Goal: Information Seeking & Learning: Learn about a topic

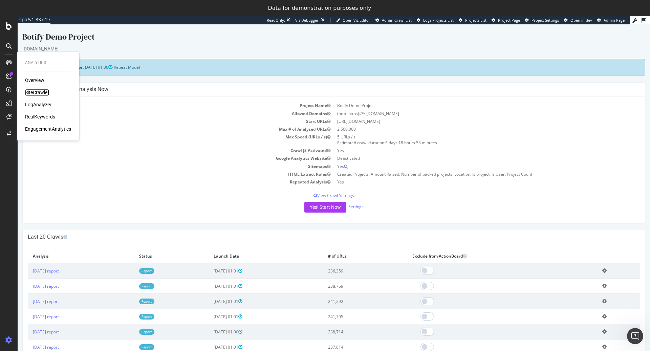
click at [40, 94] on div "SiteCrawler" at bounding box center [37, 92] width 24 height 7
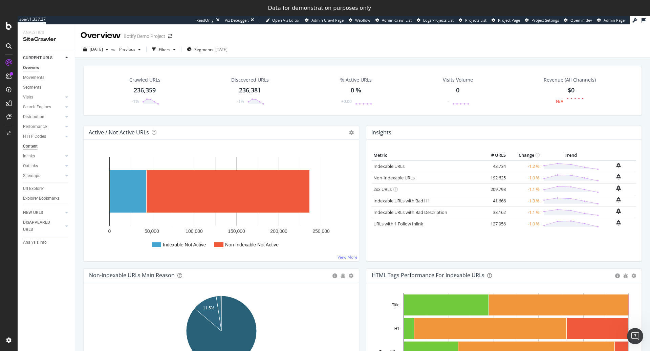
click at [37, 147] on div "Content" at bounding box center [30, 146] width 15 height 7
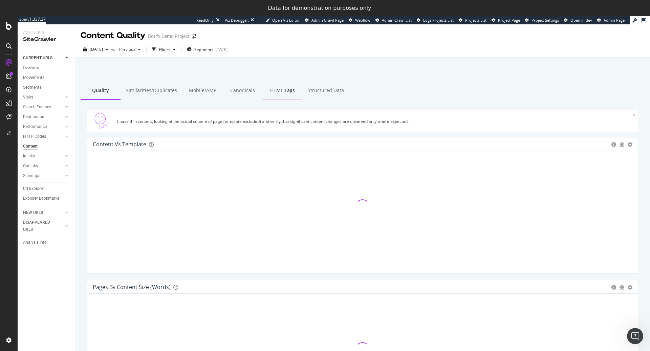
click at [276, 93] on div "HTML Tags" at bounding box center [282, 91] width 40 height 19
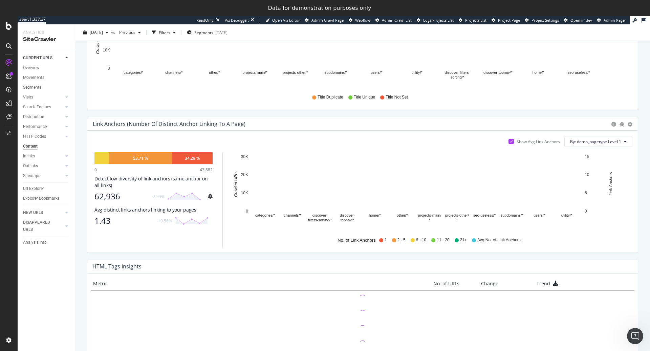
scroll to position [302, 0]
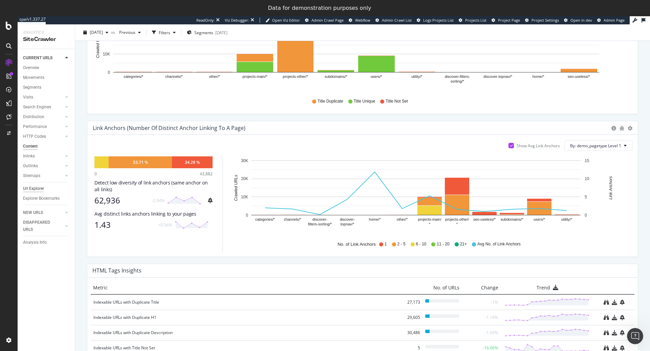
click at [35, 187] on div "Url Explorer" at bounding box center [33, 188] width 21 height 7
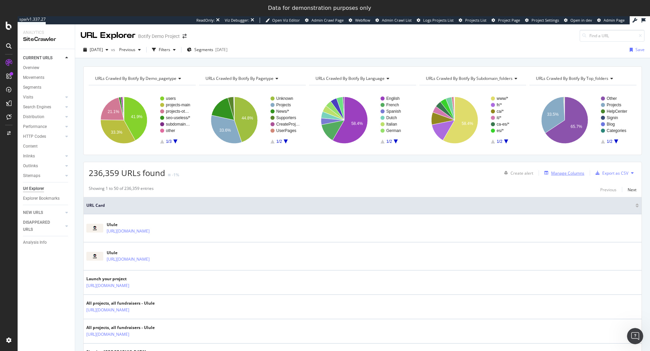
click at [571, 175] on div "Manage Columns" at bounding box center [563, 172] width 43 height 7
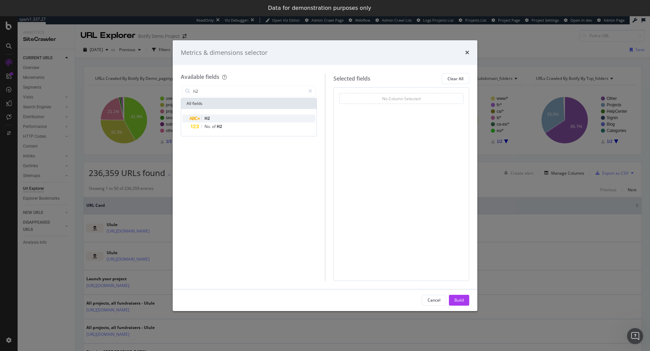
type input "h2"
click at [229, 120] on div "H2" at bounding box center [253, 118] width 125 height 8
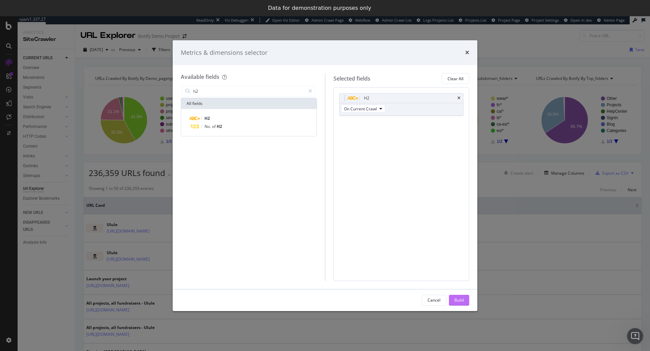
click at [458, 302] on div "Build" at bounding box center [458, 300] width 9 height 6
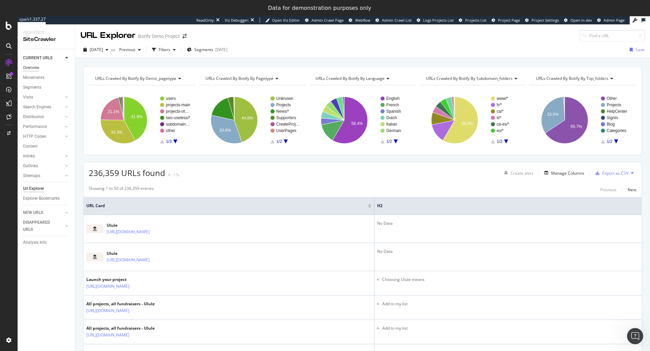
click at [30, 67] on div "Overview" at bounding box center [31, 67] width 16 height 7
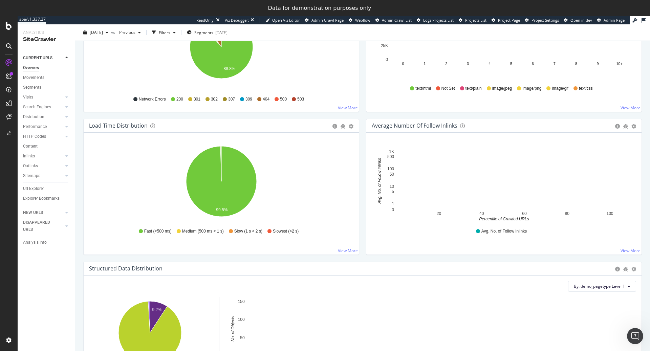
scroll to position [637, 0]
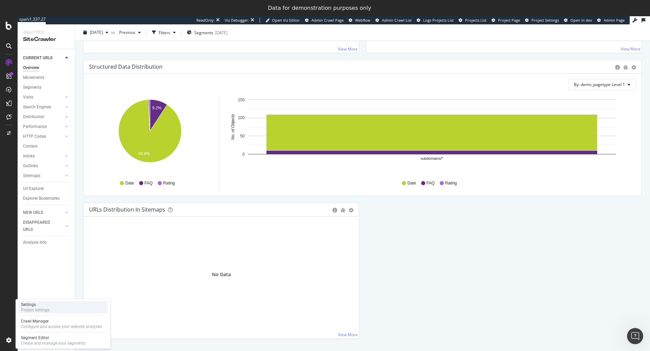
click at [45, 307] on div "Project settings" at bounding box center [35, 309] width 28 height 5
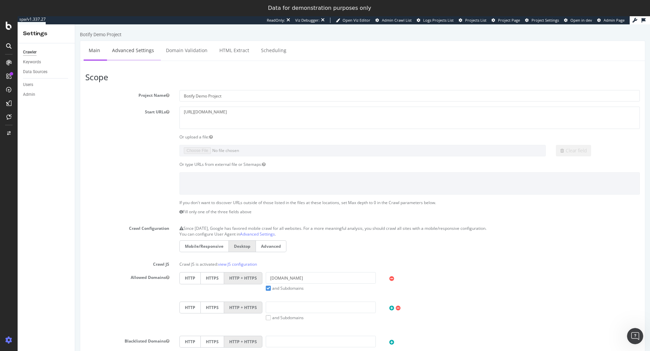
click at [137, 51] on link "Advanced Settings" at bounding box center [133, 50] width 52 height 19
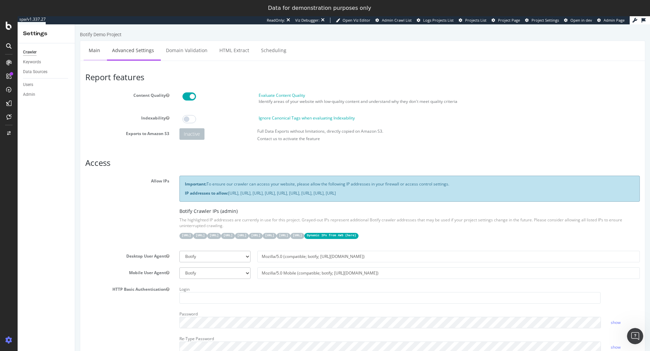
click at [98, 49] on link "Main" at bounding box center [95, 50] width 22 height 19
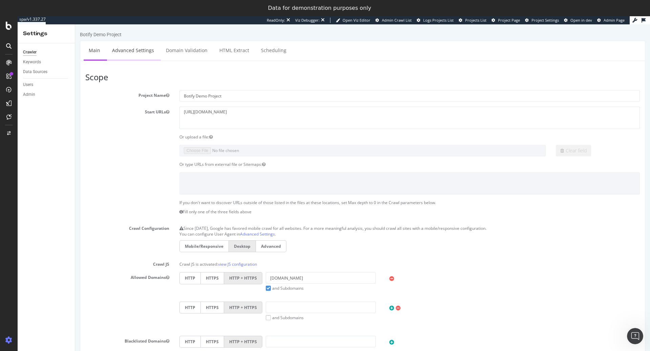
click at [132, 52] on link "Advanced Settings" at bounding box center [133, 50] width 52 height 19
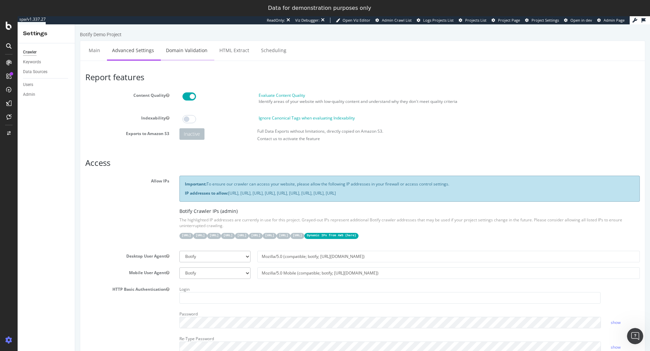
click at [174, 44] on link "Domain Validation" at bounding box center [187, 50] width 52 height 19
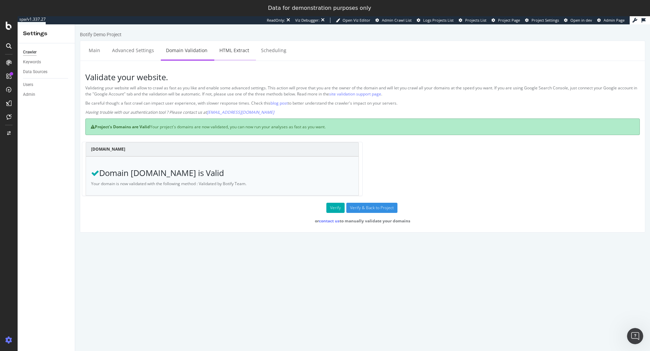
click at [233, 51] on link "HTML Extract" at bounding box center [234, 50] width 40 height 19
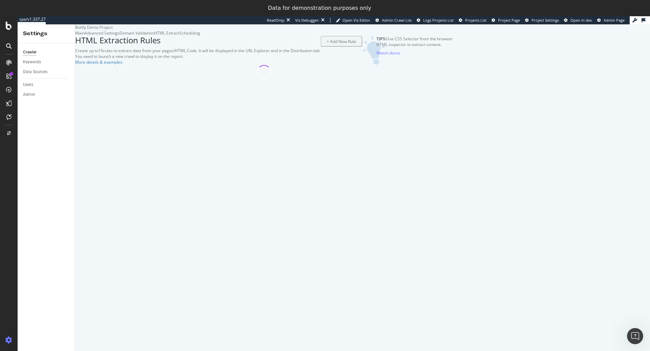
select select "i"
select select "exist"
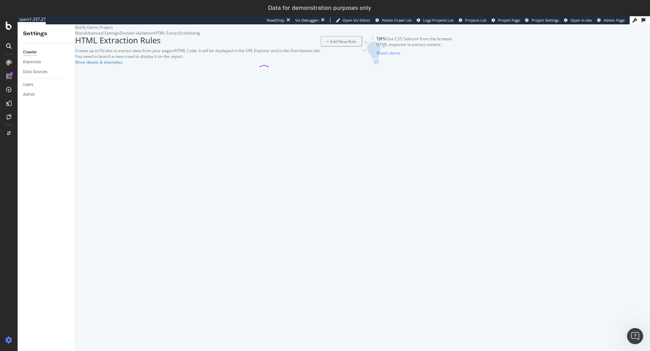
select select "i"
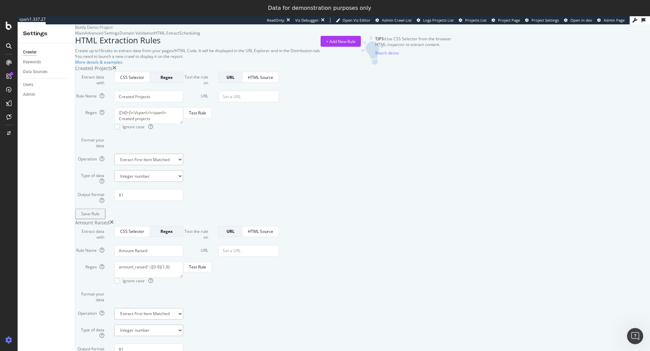
click at [200, 36] on div "Scheduling" at bounding box center [189, 33] width 21 height 6
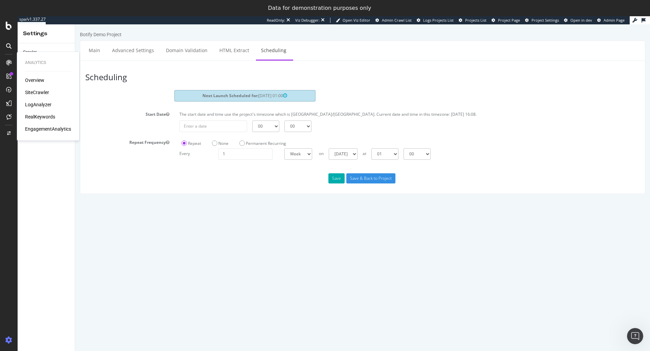
click at [36, 95] on div "SiteCrawler" at bounding box center [37, 92] width 24 height 7
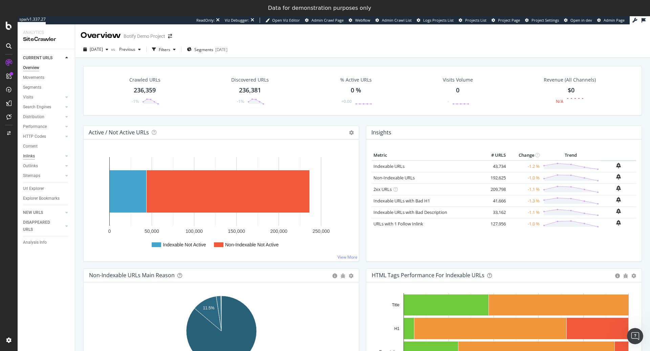
click at [33, 158] on div "Inlinks" at bounding box center [29, 156] width 12 height 7
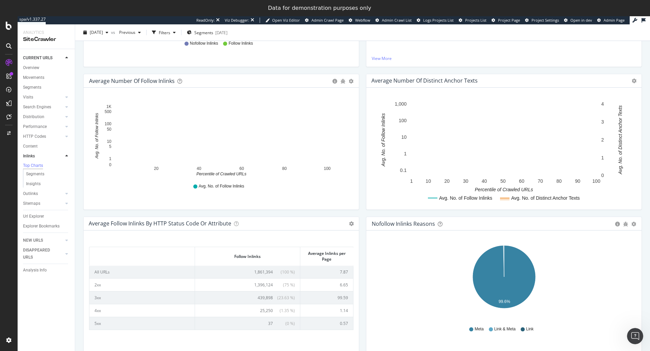
scroll to position [187, 0]
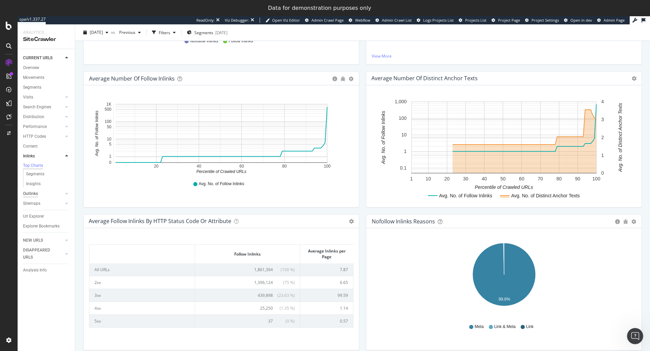
click at [29, 194] on div "Outlinks" at bounding box center [30, 193] width 15 height 7
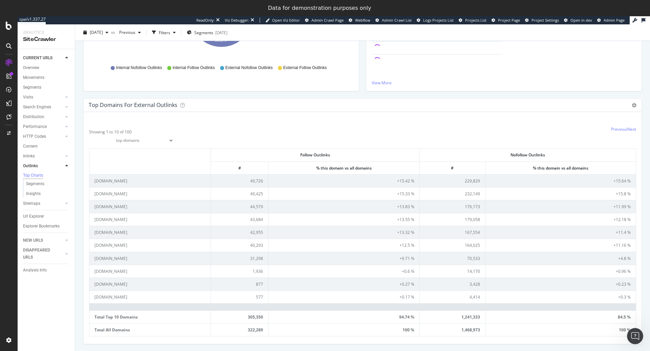
scroll to position [169, 0]
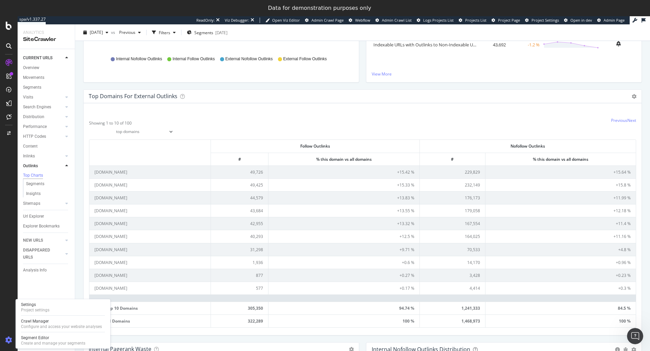
click at [9, 348] on div at bounding box center [9, 342] width 16 height 14
click at [14, 341] on div at bounding box center [9, 340] width 16 height 11
click at [43, 309] on div "Project settings" at bounding box center [35, 309] width 28 height 5
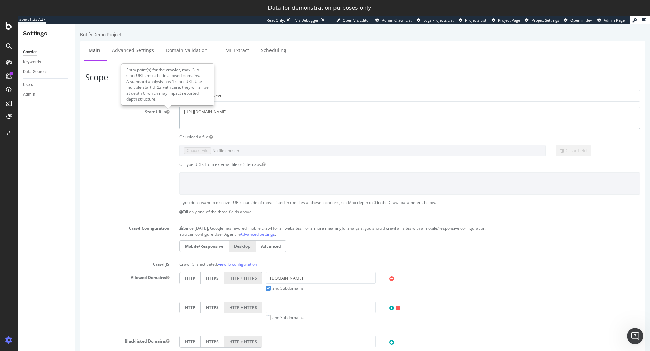
drag, startPoint x: 258, startPoint y: 116, endPoint x: 147, endPoint y: 112, distance: 111.2
click at [147, 112] on div "Start URLs https://www.ulule.com" at bounding box center [362, 118] width 565 height 22
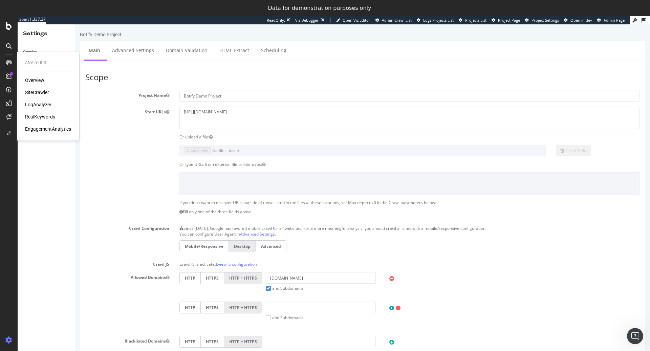
click at [39, 82] on div "Overview" at bounding box center [34, 80] width 19 height 7
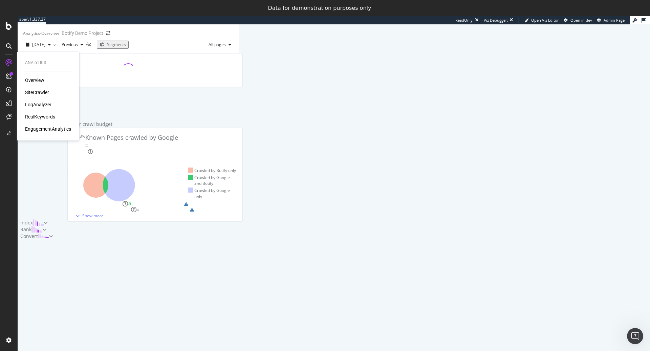
click at [39, 93] on div "SiteCrawler" at bounding box center [37, 92] width 24 height 7
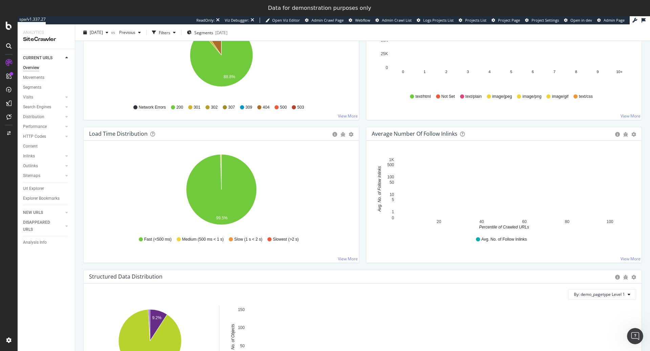
scroll to position [637, 0]
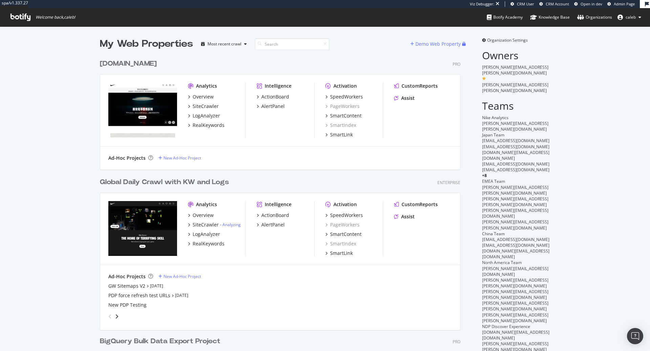
scroll to position [396, 366]
click at [117, 61] on div "[DOMAIN_NAME]" at bounding box center [128, 64] width 57 height 10
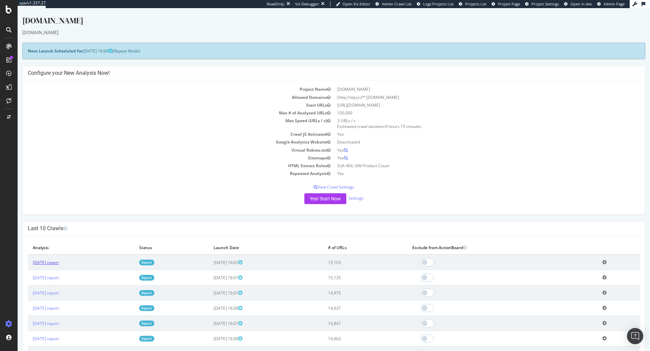
click at [49, 262] on link "[DATE] report" at bounding box center [46, 263] width 26 height 6
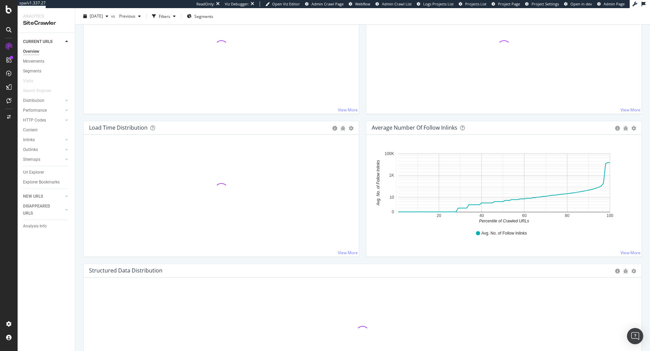
scroll to position [637, 0]
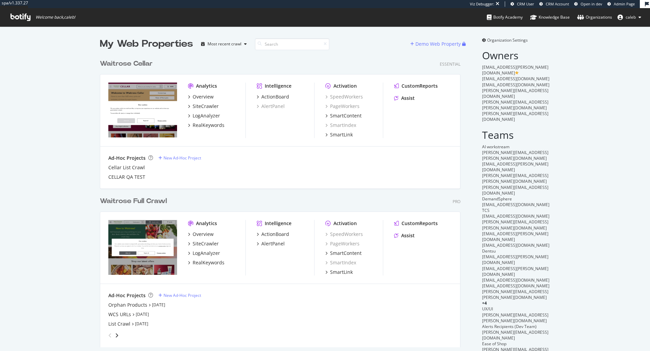
scroll to position [297, 366]
click at [145, 202] on div "Waitrose Full Crawl" at bounding box center [133, 201] width 67 height 10
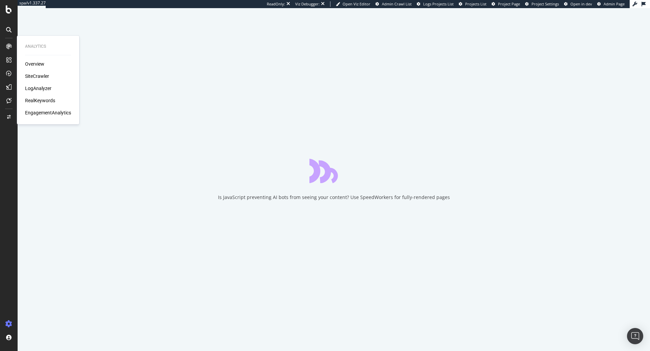
click at [38, 77] on div "SiteCrawler" at bounding box center [37, 76] width 24 height 7
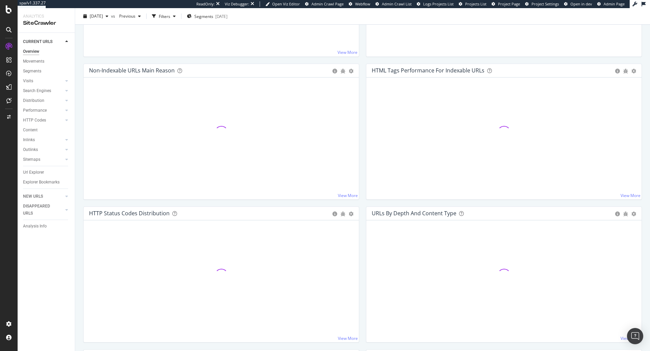
scroll to position [637, 0]
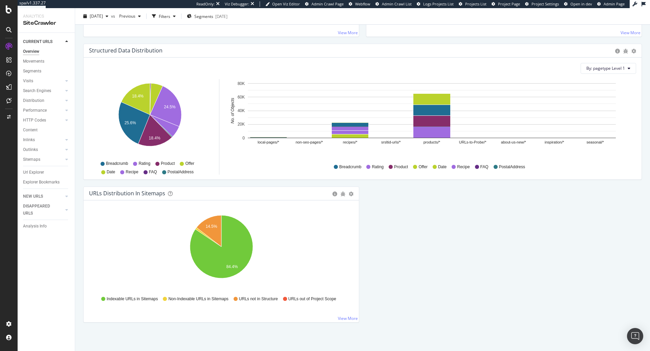
click at [31, 164] on div "Sitemaps" at bounding box center [49, 160] width 52 height 10
click at [31, 161] on div "Sitemaps" at bounding box center [31, 159] width 17 height 7
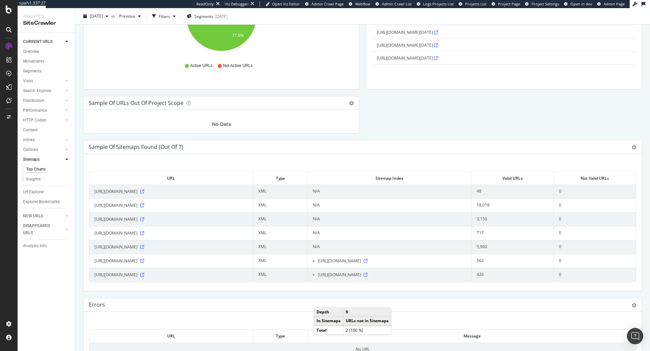
scroll to position [720, 0]
click at [43, 91] on div "Search Engines" at bounding box center [37, 90] width 28 height 7
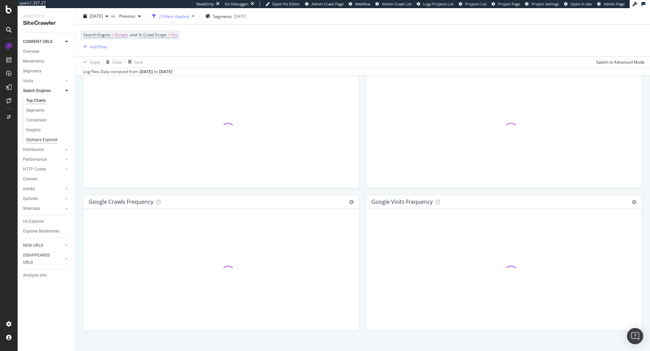
click at [44, 140] on div "Orphans Explorer" at bounding box center [41, 139] width 31 height 7
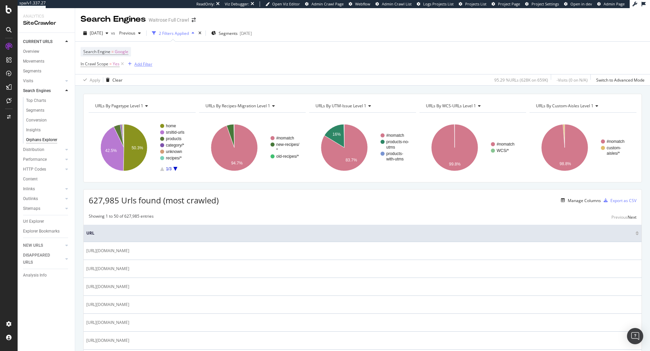
click at [141, 63] on div "Add Filter" at bounding box center [143, 64] width 18 height 6
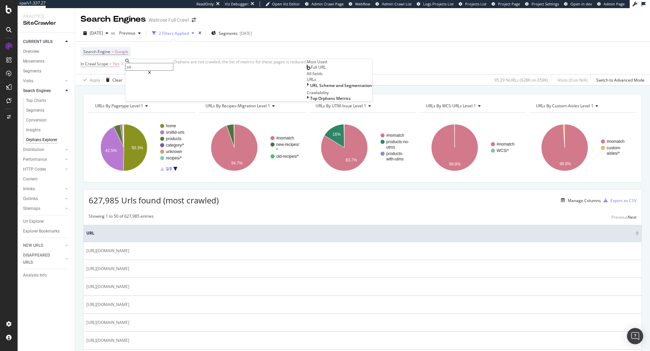
type input "site"
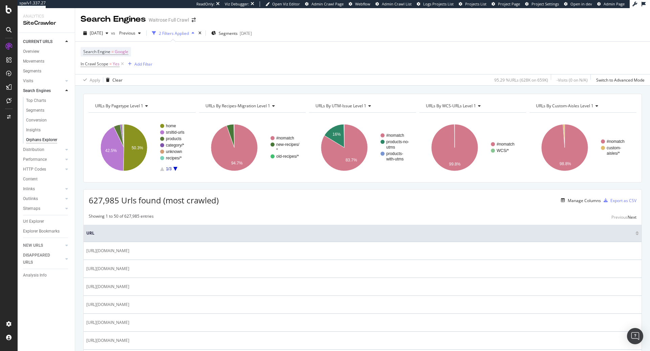
click at [389, 203] on div "627,985 Urls found (most crawled) Manage Columns Export as CSV" at bounding box center [363, 198] width 558 height 17
click at [267, 106] on span "URLs By recipes-migration Level 1" at bounding box center [238, 106] width 65 height 6
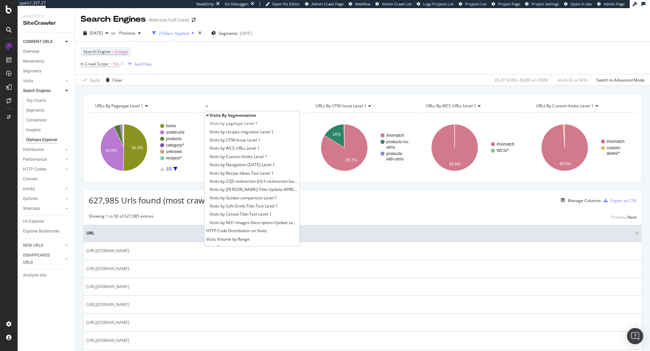
type input "s"
click at [141, 63] on div "Add Filter" at bounding box center [143, 64] width 18 height 6
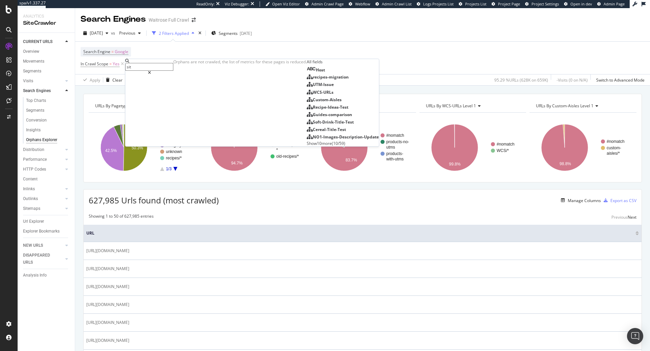
type input "site"
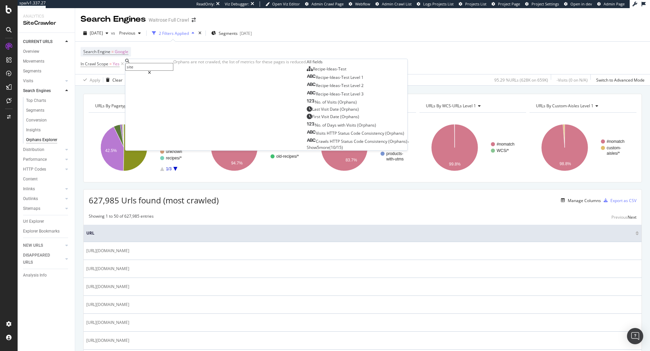
click at [307, 150] on span "Show 5 more" at bounding box center [318, 148] width 23 height 6
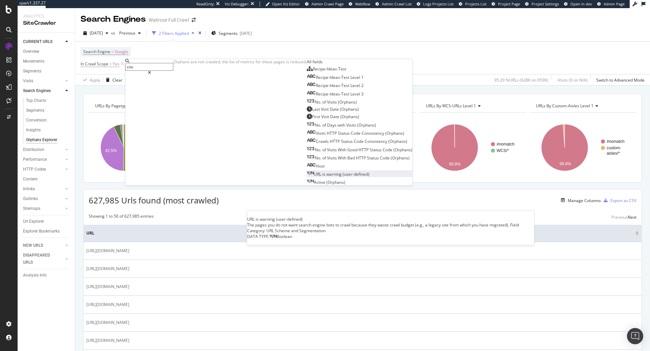
scroll to position [2, 0]
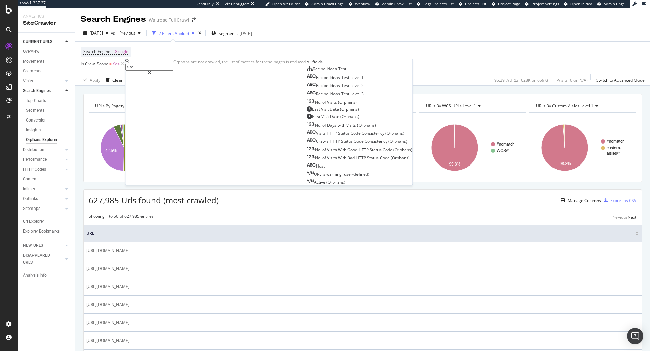
click at [308, 60] on div "Search Engine = Google In Crawl Scope = Yes Add Filter" at bounding box center [363, 58] width 564 height 33
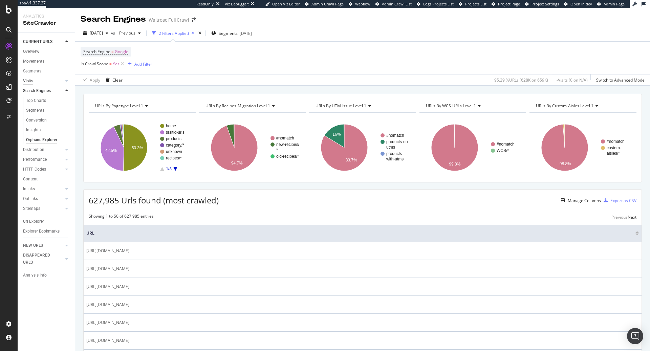
click at [30, 82] on div "Visits" at bounding box center [28, 81] width 10 height 7
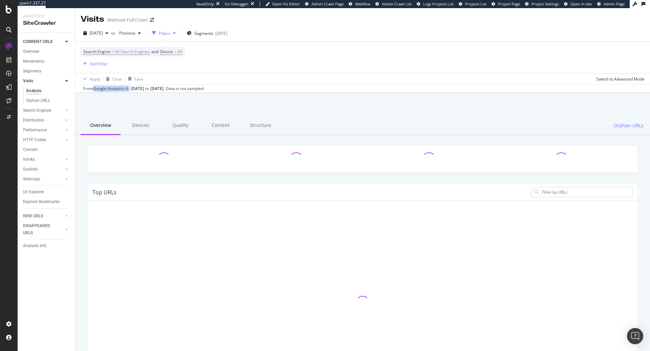
drag, startPoint x: 93, startPoint y: 88, endPoint x: 130, endPoint y: 89, distance: 36.9
click at [130, 89] on div "From Google Analytics 4 - Aug. 15, 2025 to Sep. 10, 2025 . Data is not sampled" at bounding box center [143, 89] width 120 height 6
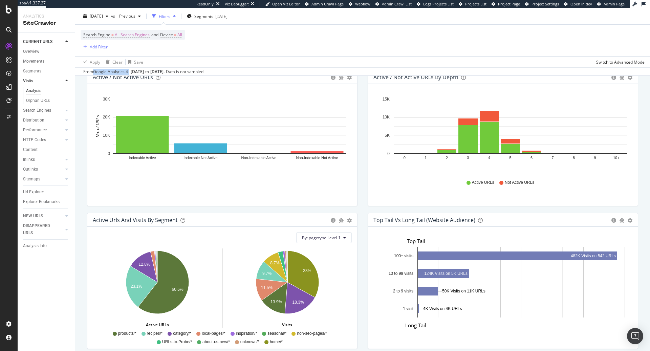
scroll to position [12, 0]
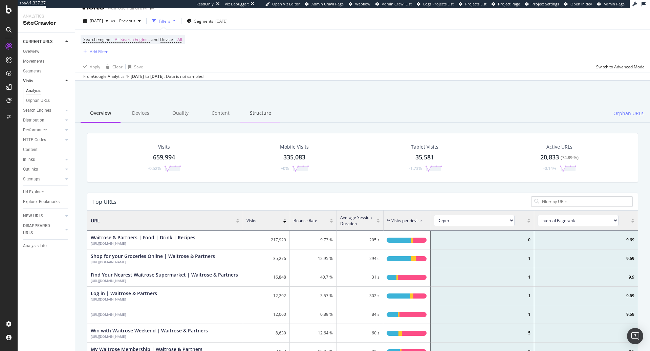
click at [254, 112] on div "Structure" at bounding box center [260, 113] width 40 height 19
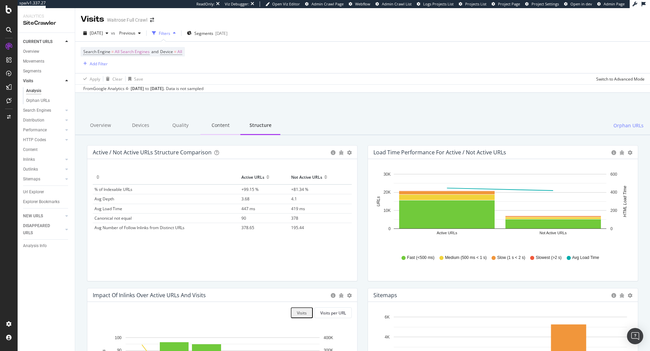
click at [224, 126] on div "Content" at bounding box center [220, 125] width 40 height 19
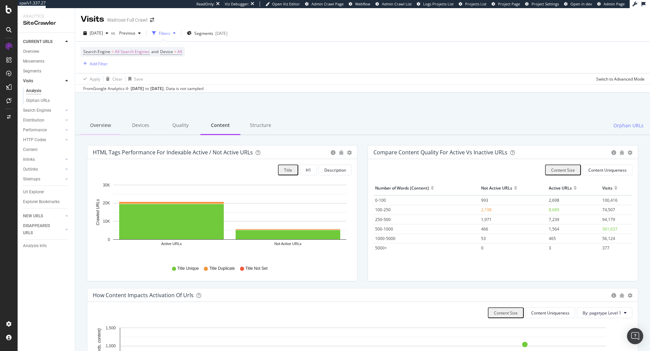
click at [104, 128] on div "Overview" at bounding box center [101, 125] width 40 height 19
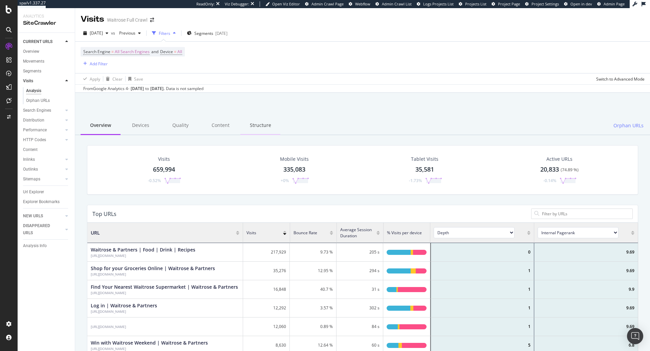
click at [261, 126] on div "Structure" at bounding box center [260, 125] width 40 height 19
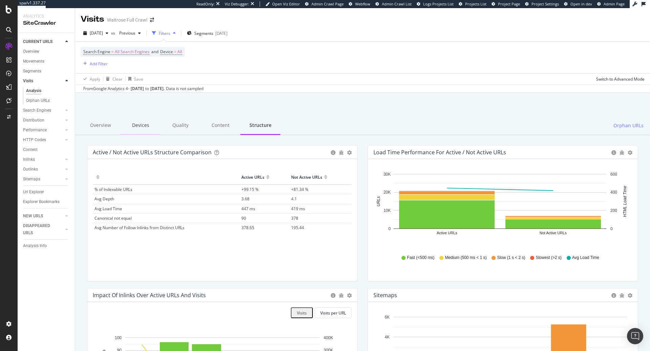
click at [144, 126] on div "Devices" at bounding box center [141, 125] width 40 height 19
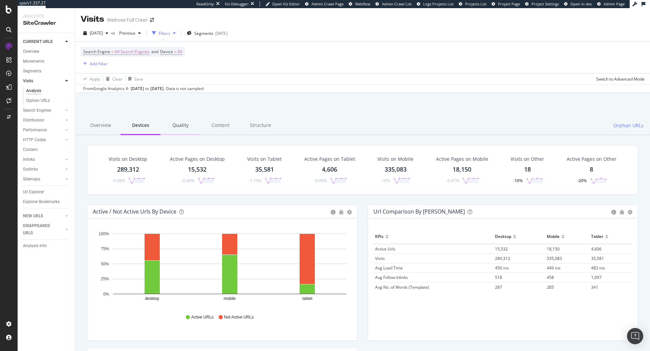
click at [179, 128] on div "Quality" at bounding box center [180, 125] width 40 height 19
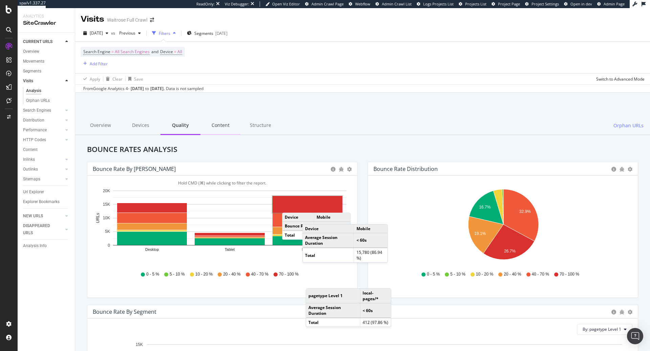
click at [219, 127] on div "Content" at bounding box center [220, 125] width 40 height 19
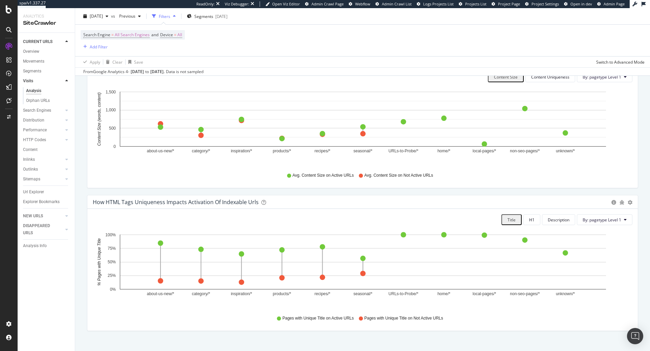
scroll to position [245, 0]
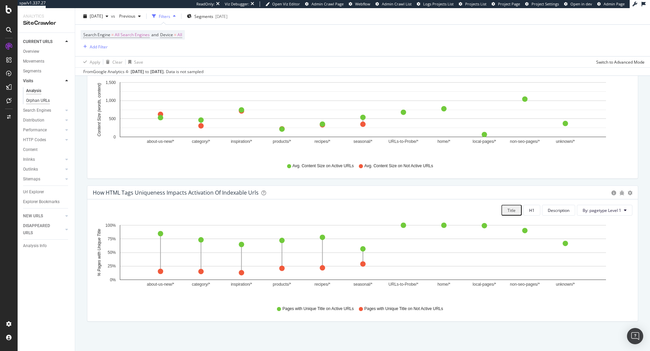
click at [41, 100] on div "Orphan URLs" at bounding box center [38, 100] width 24 height 7
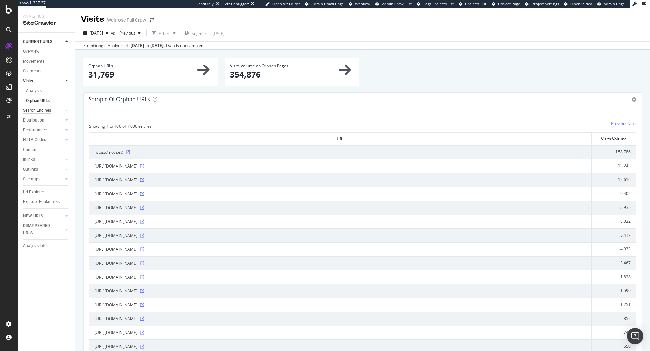
click at [43, 112] on div "Search Engines" at bounding box center [37, 110] width 28 height 7
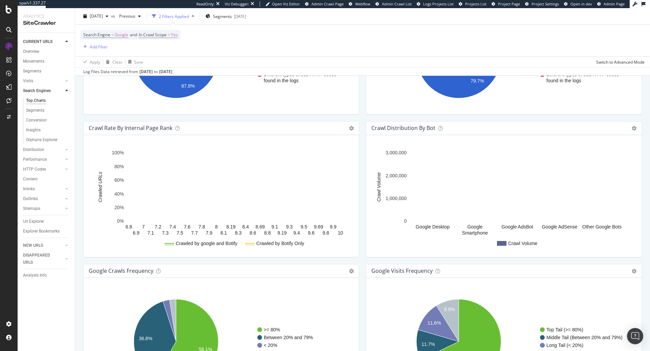
scroll to position [729, 0]
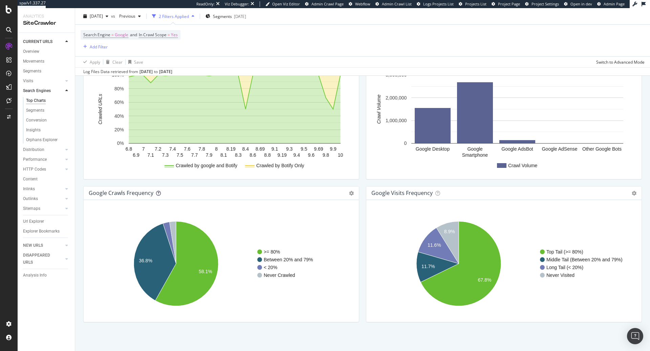
click at [157, 191] on icon at bounding box center [158, 193] width 5 height 5
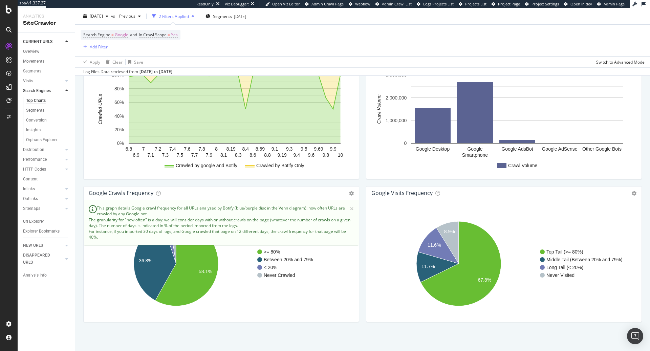
click at [306, 182] on div "Crawl Rate By Internal Page Rank Chart (by Value) Chart (by Percentage) Table E…" at bounding box center [221, 114] width 283 height 143
